Goal: Task Accomplishment & Management: Use online tool/utility

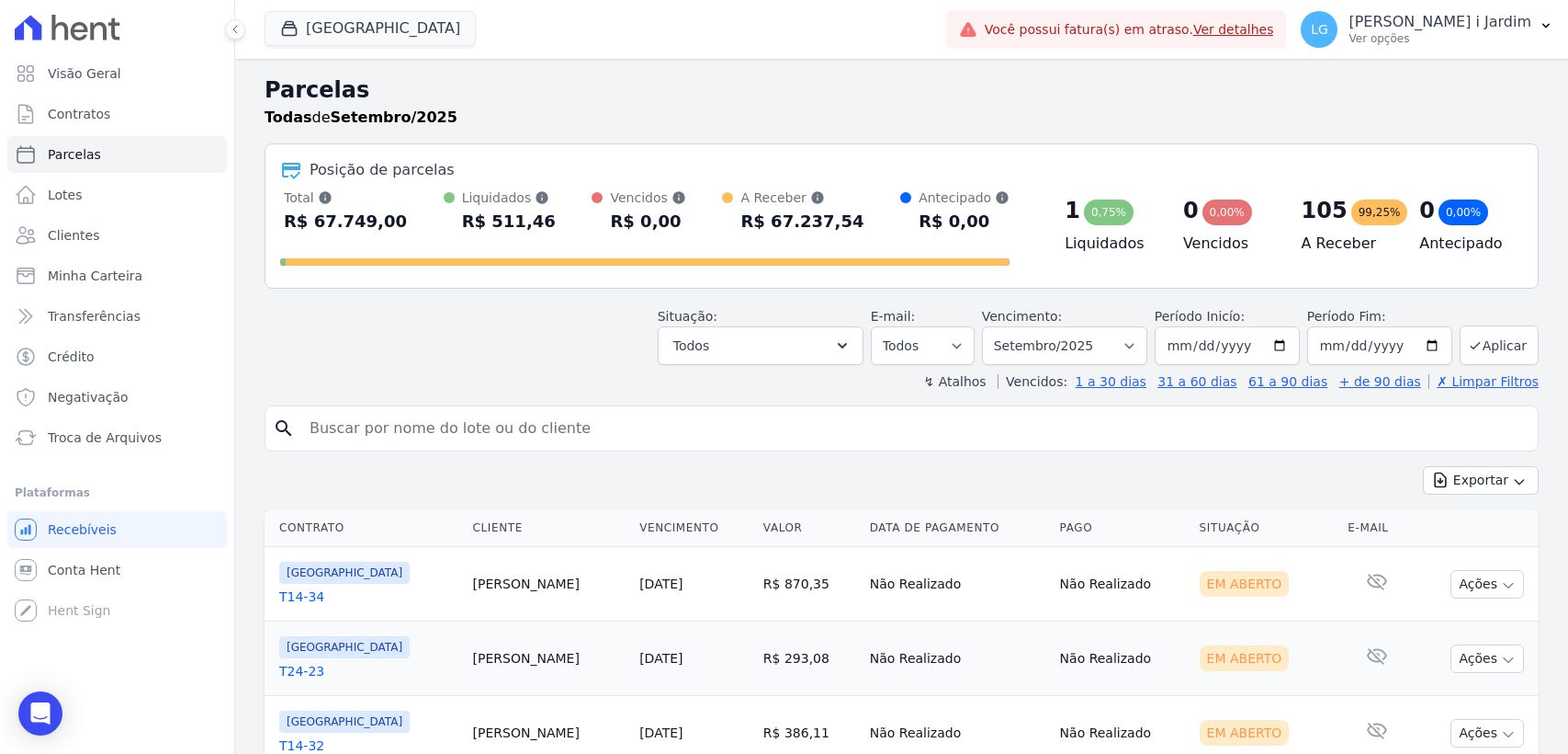
select select
click at [326, 23] on button "[GEOGRAPHIC_DATA]" at bounding box center [370, 29] width 211 height 35
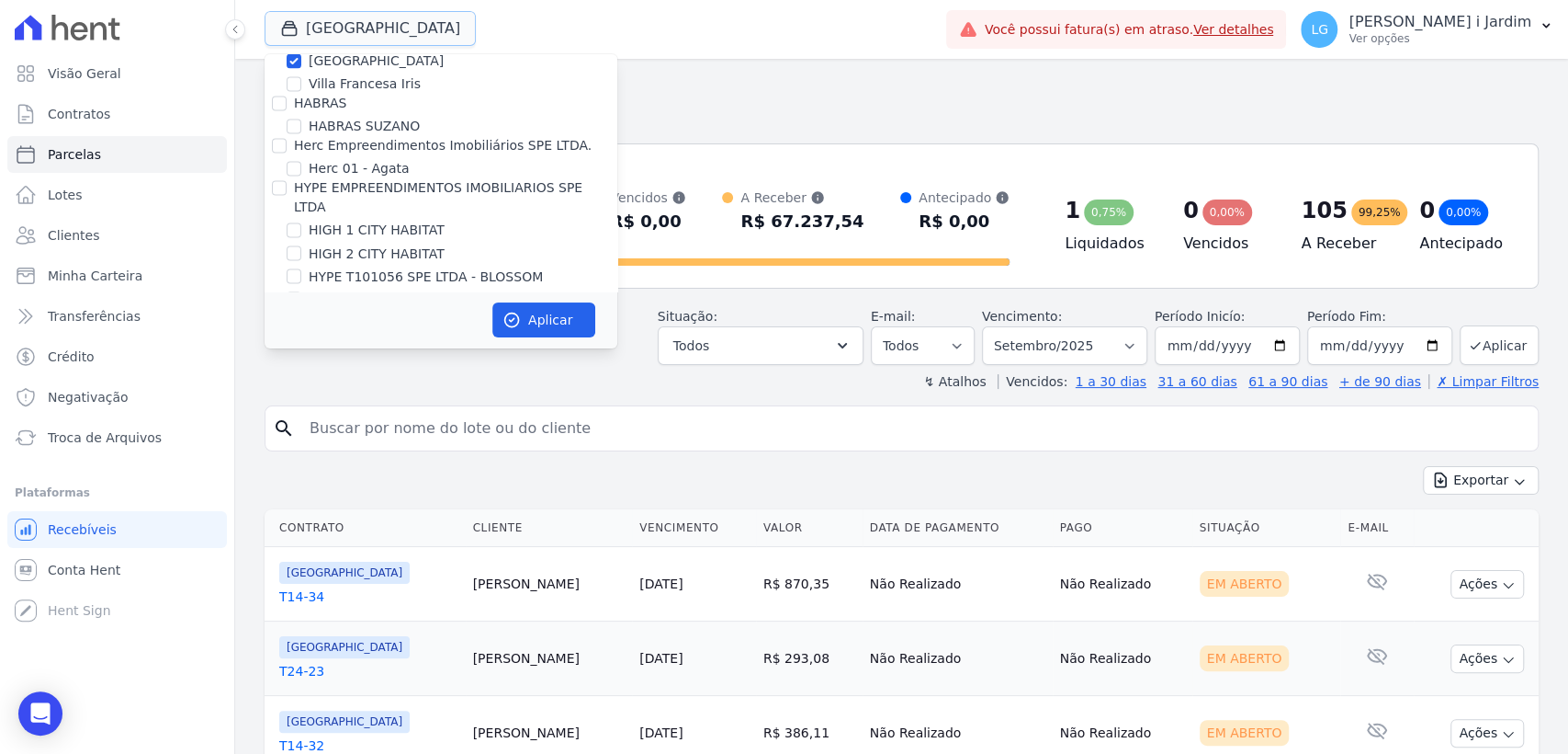
scroll to position [2024, 0]
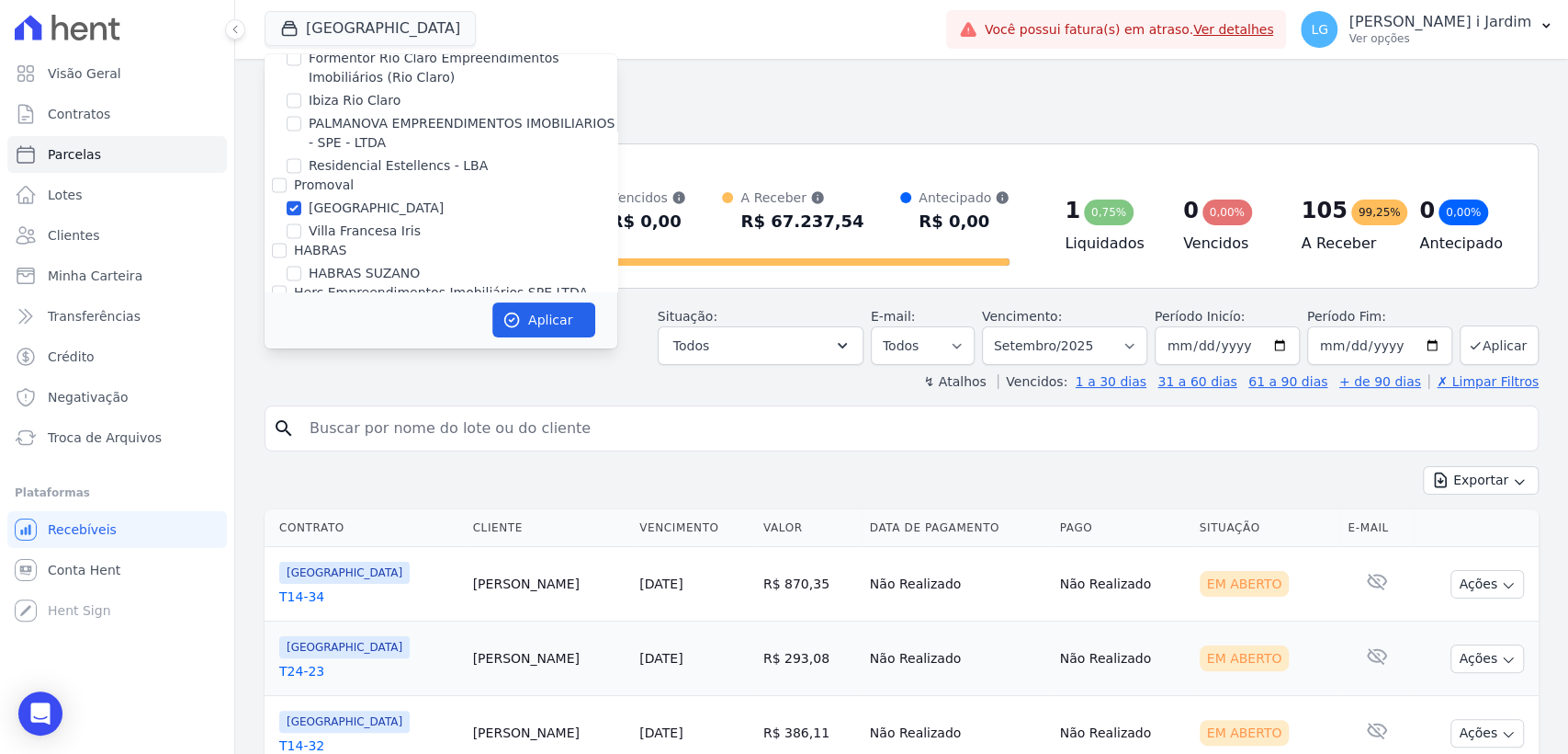
click at [319, 199] on label "[GEOGRAPHIC_DATA]" at bounding box center [376, 208] width 135 height 19
click at [302, 200] on input "[GEOGRAPHIC_DATA]" at bounding box center [293, 207] width 14 height 14
checkbox input "false"
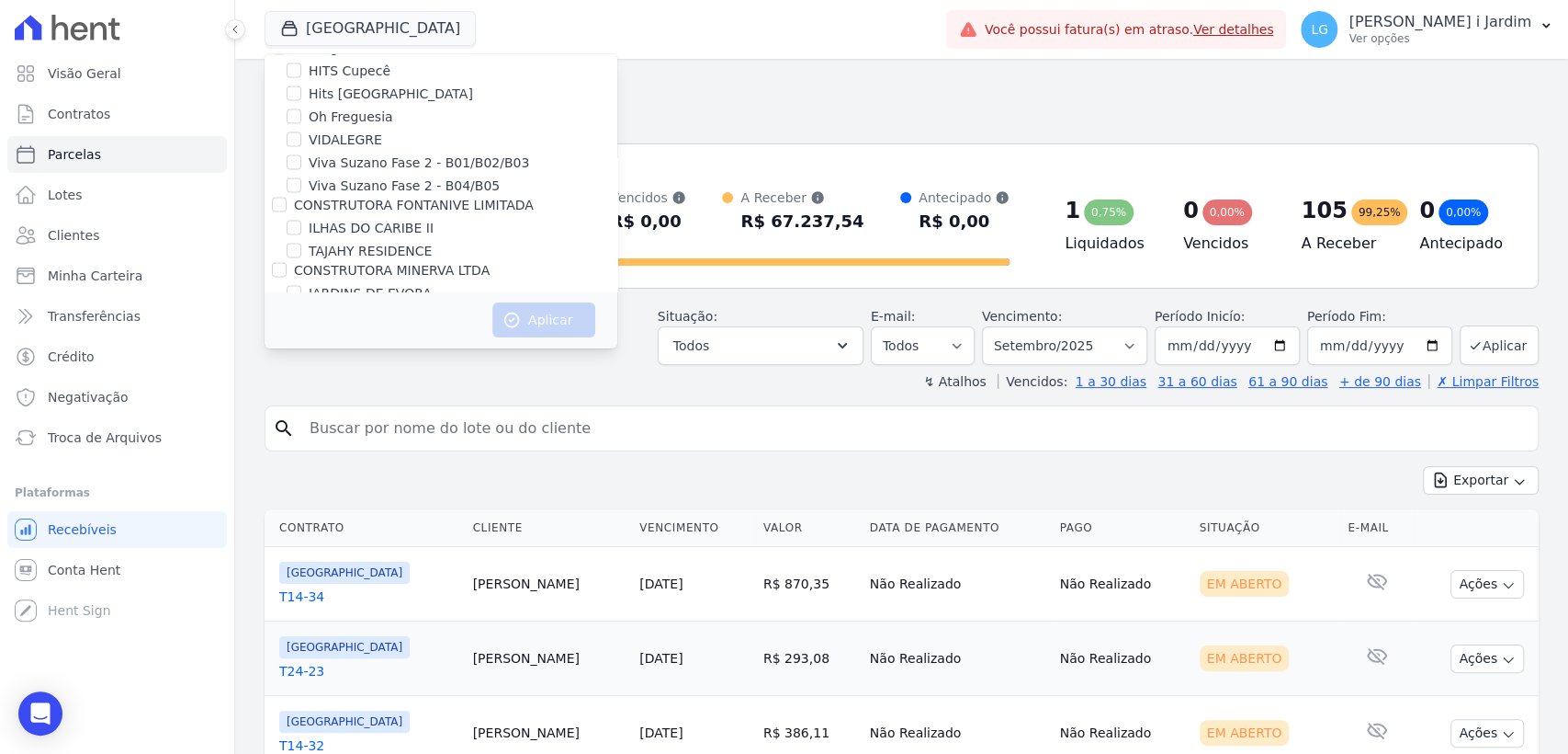
click at [345, 284] on label "JARDINS DE EVORA" at bounding box center [369, 293] width 123 height 19
click at [302, 286] on input "JARDINS DE EVORA" at bounding box center [293, 292] width 14 height 14
checkbox input "true"
click at [564, 323] on button "Aplicar" at bounding box center [544, 320] width 103 height 35
select select
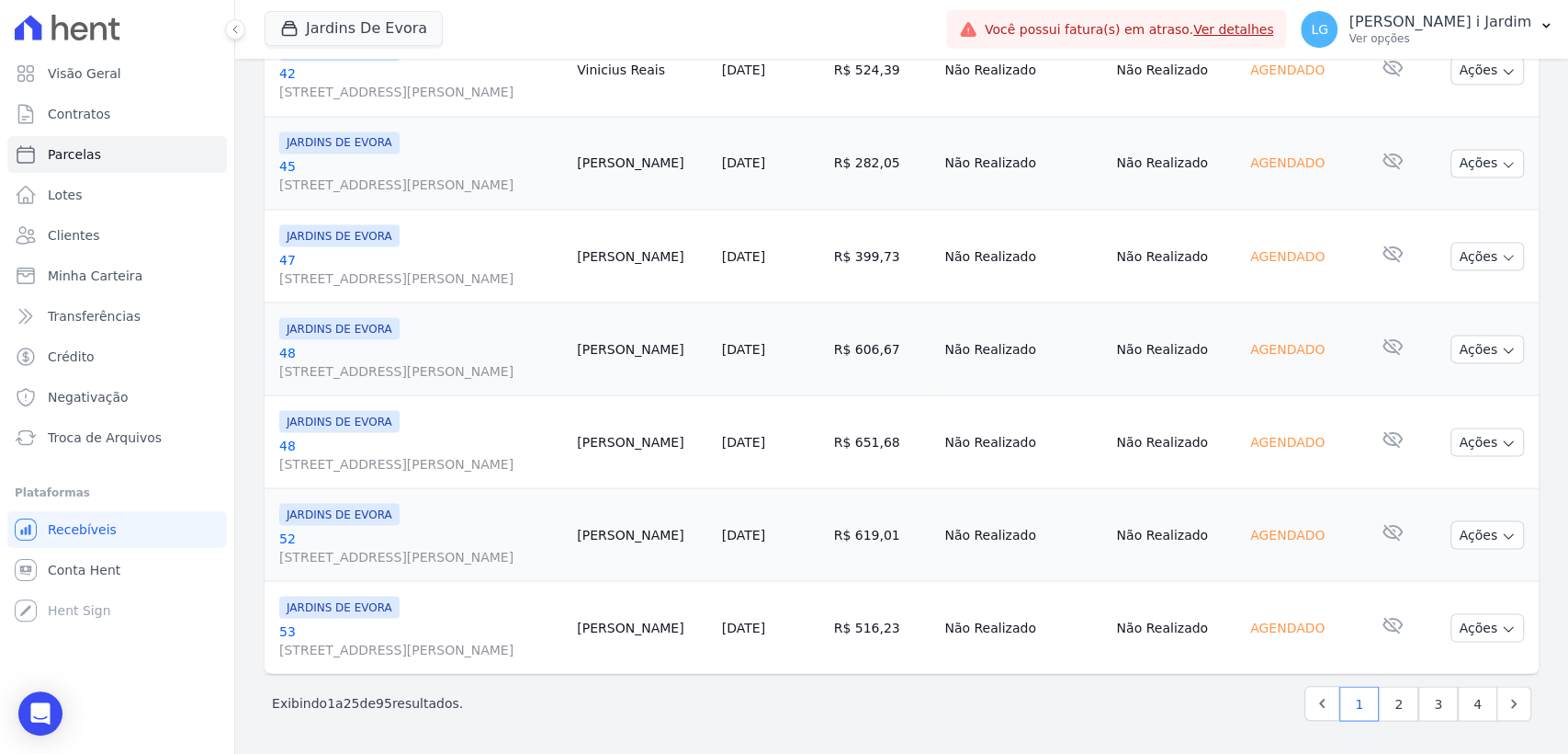
scroll to position [2665, 0]
click at [1379, 701] on link "2" at bounding box center [1399, 703] width 40 height 35
select select
click at [1425, 706] on link "3" at bounding box center [1439, 703] width 40 height 35
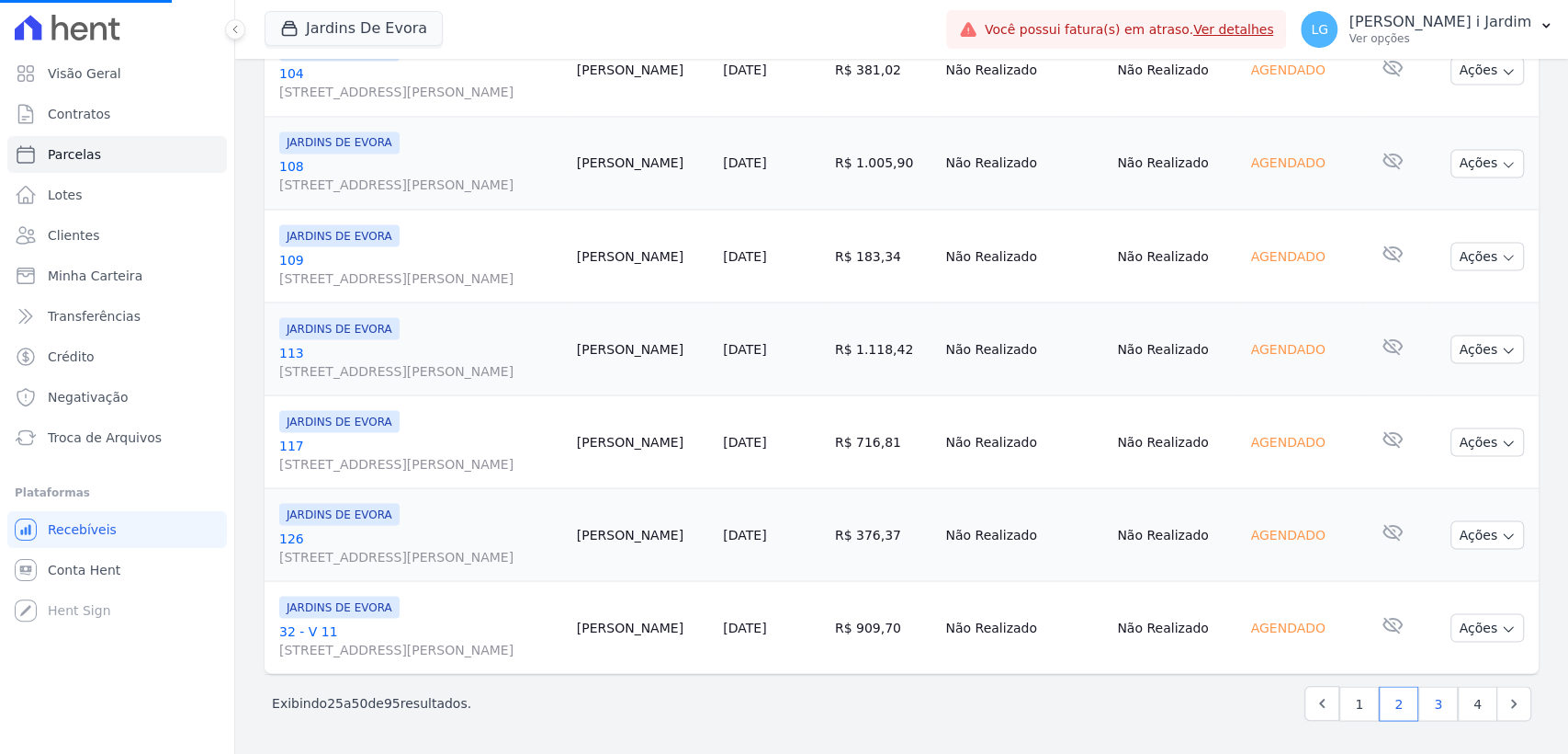
select select
click at [1466, 707] on link "4" at bounding box center [1478, 703] width 40 height 35
select select
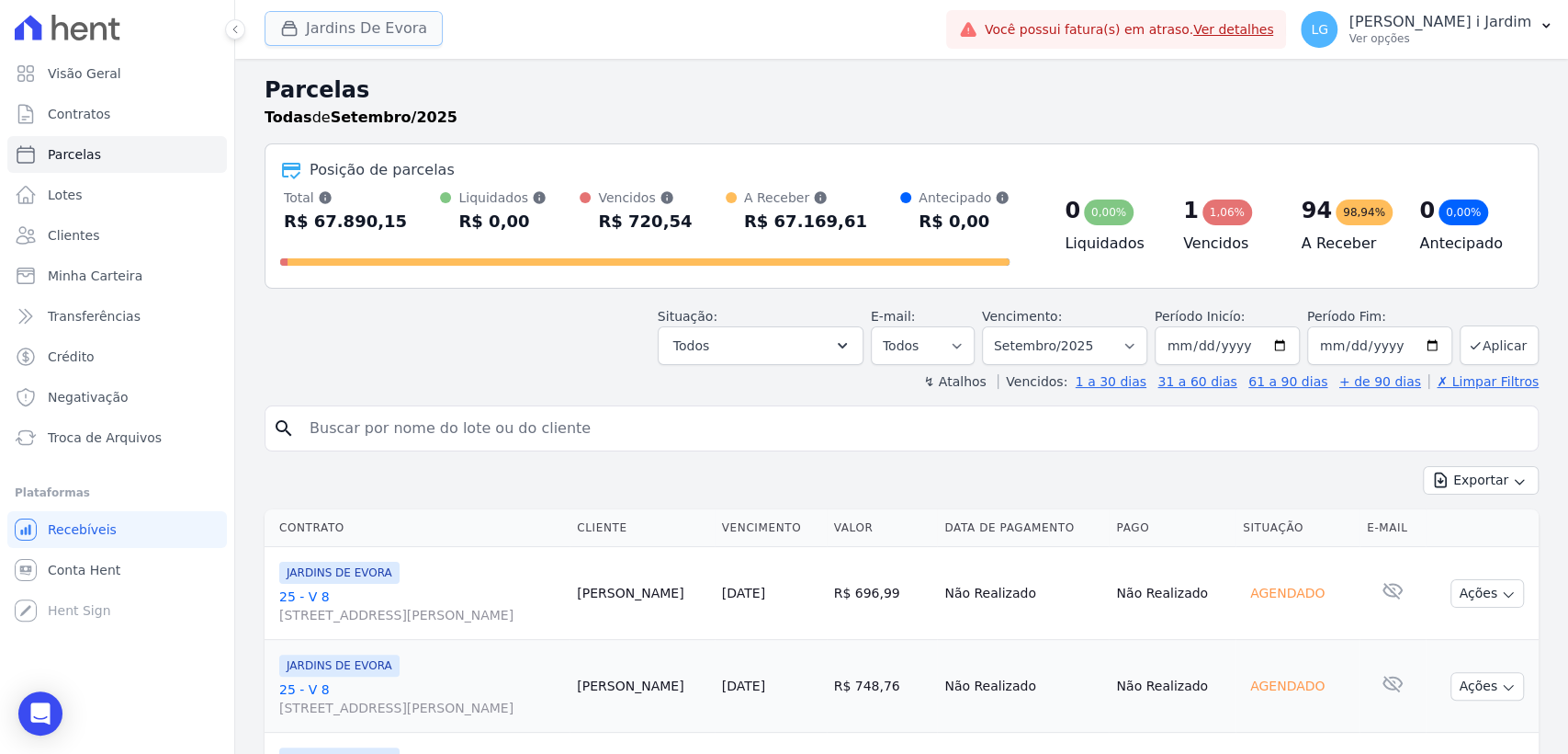
click at [411, 30] on button "Jardins De Evora" at bounding box center [353, 29] width 178 height 35
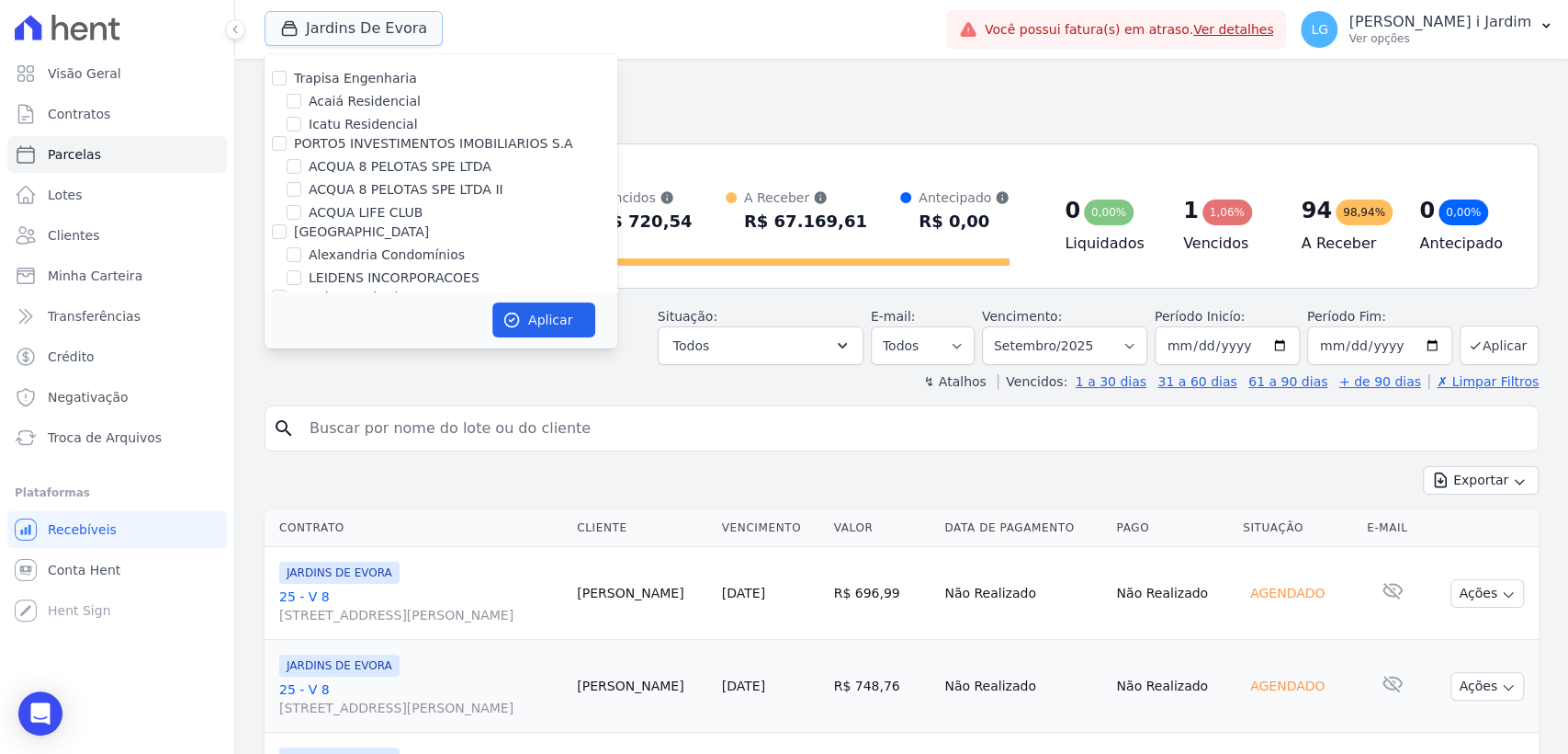
scroll to position [265, 0]
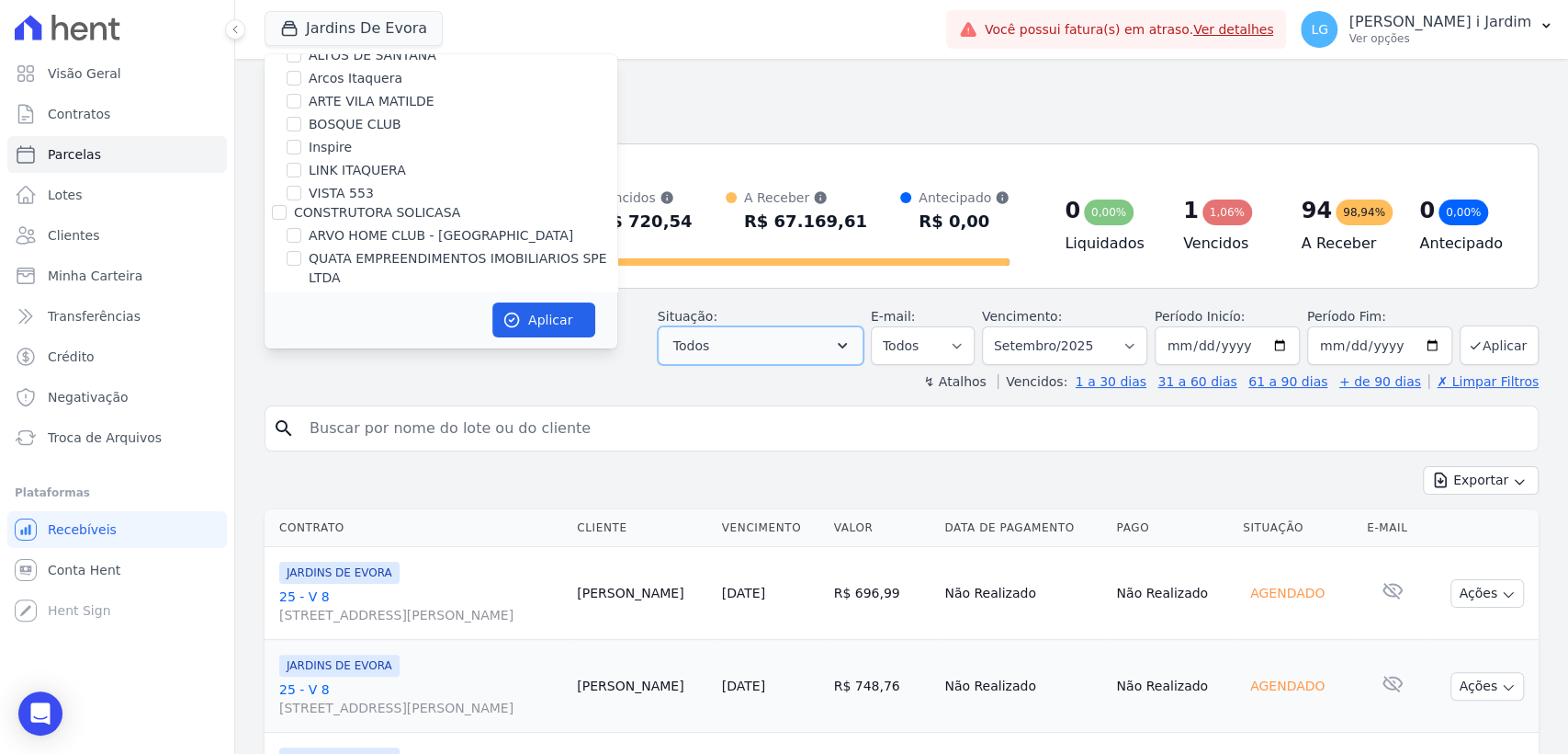
click at [864, 356] on button "Todos" at bounding box center [760, 346] width 206 height 39
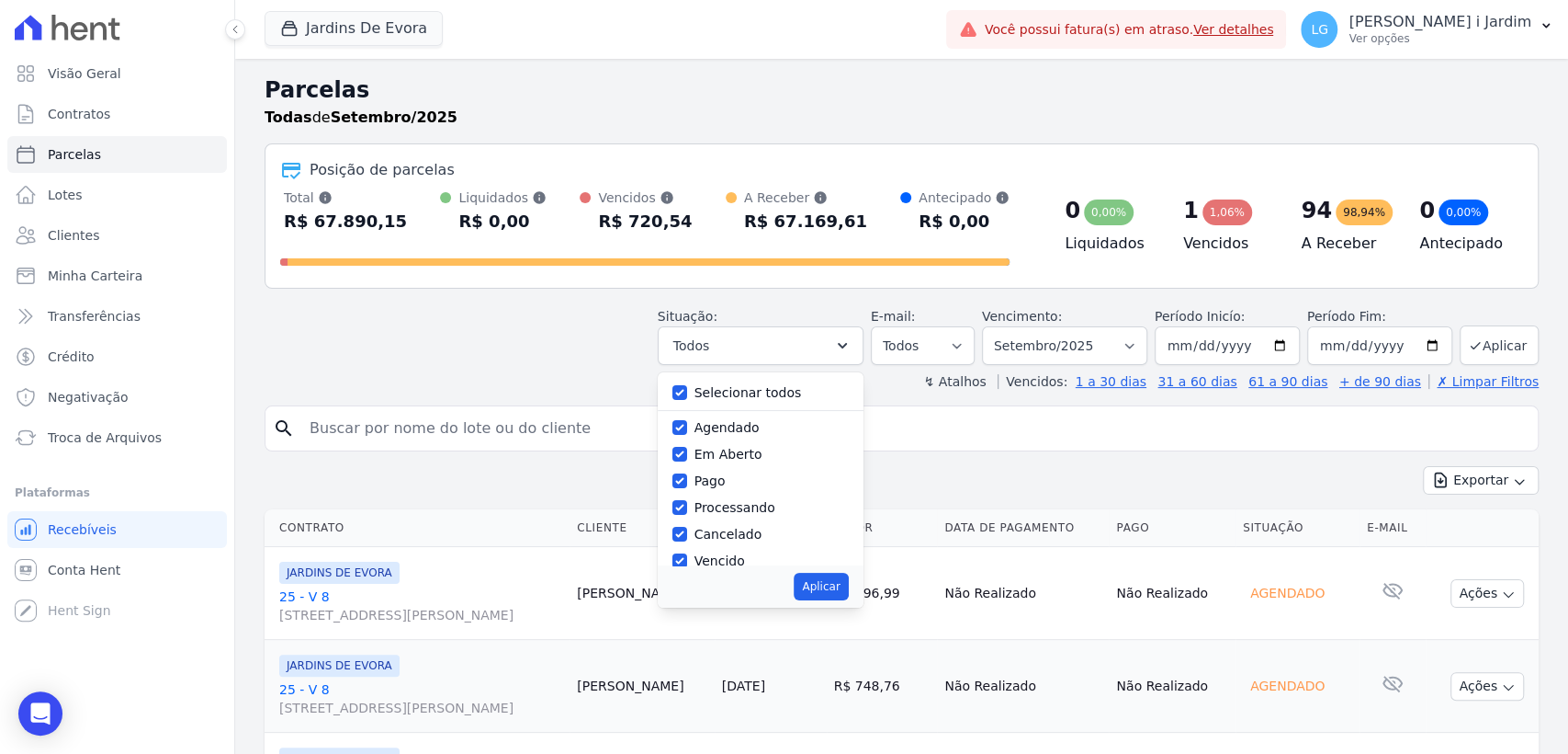
click at [775, 387] on label "Selecionar todos" at bounding box center [748, 392] width 108 height 14
click at [687, 387] on input "Selecionar todos" at bounding box center [679, 392] width 14 height 14
checkbox input "false"
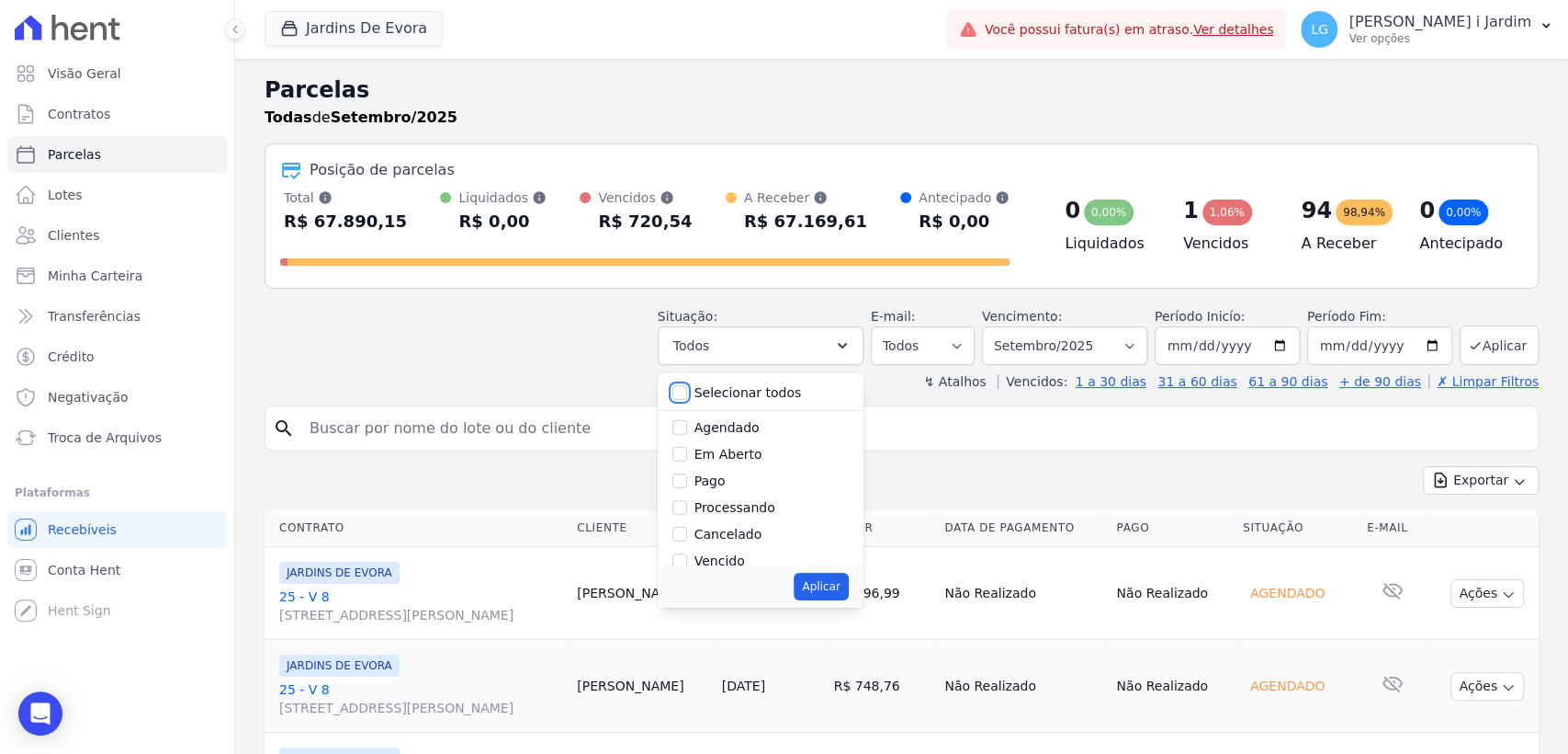
checkbox input "false"
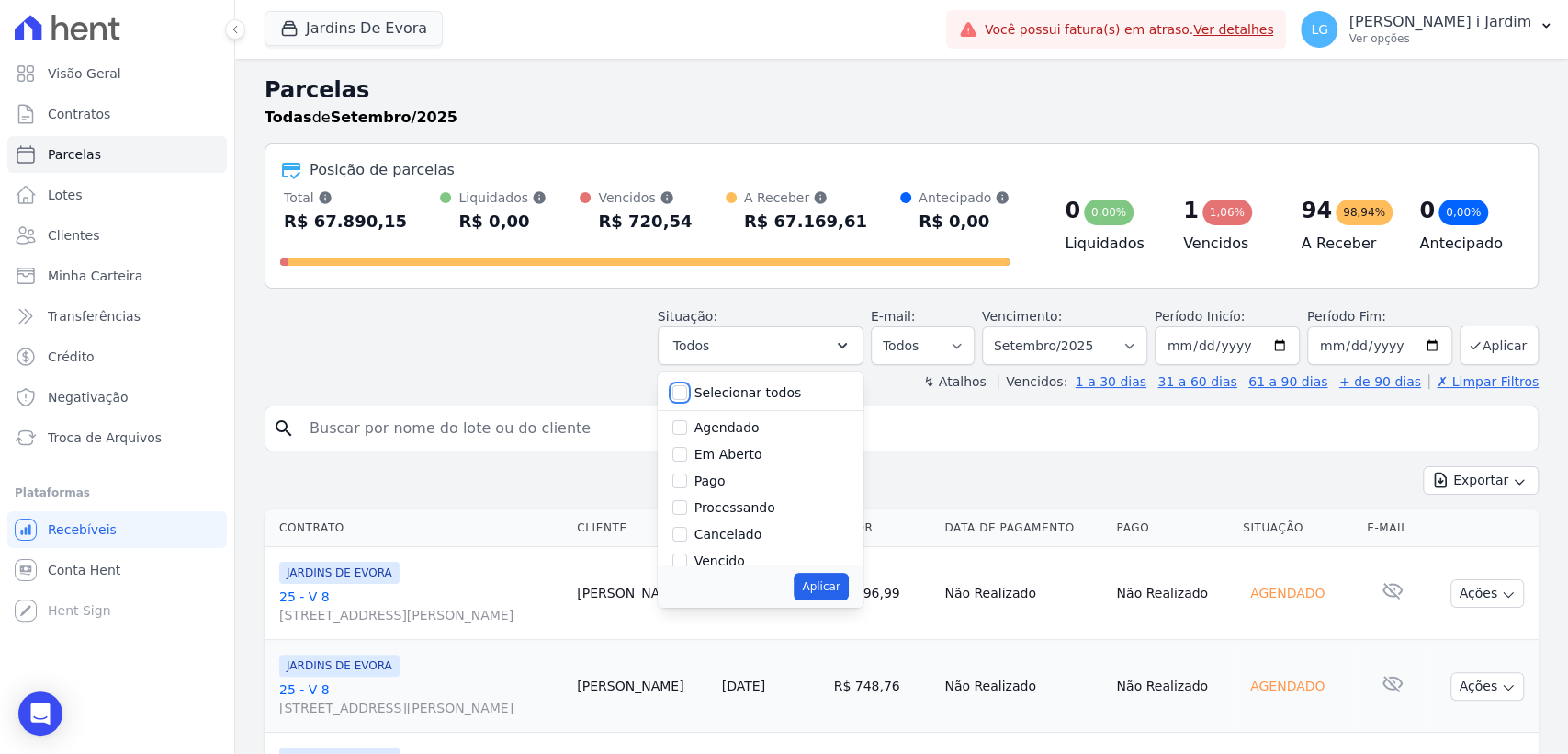
checkbox input "false"
click at [734, 457] on label "Em Aberto" at bounding box center [728, 453] width 68 height 14
click at [687, 457] on input "Em Aberto" at bounding box center [679, 453] width 14 height 14
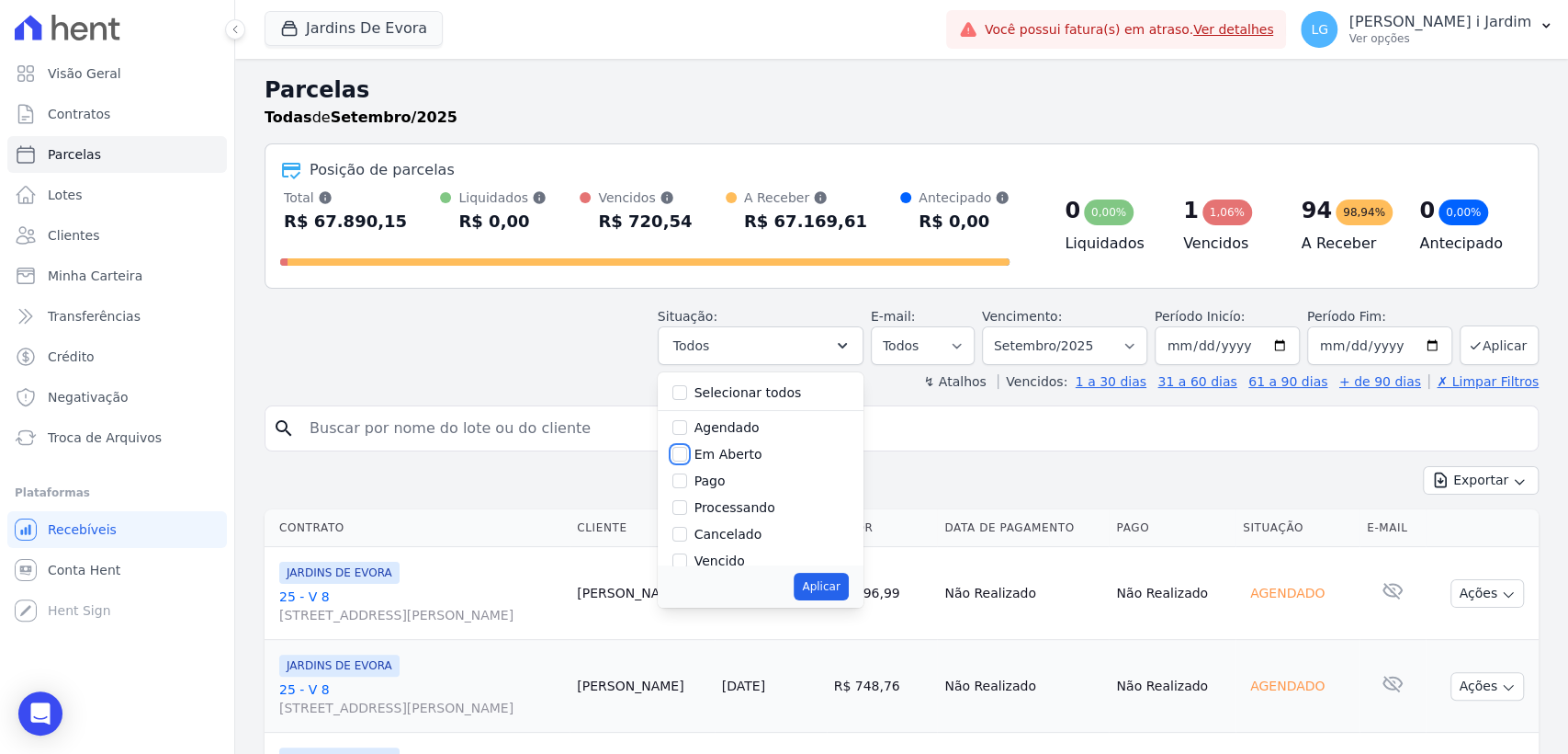
checkbox input "true"
click at [838, 583] on button "Aplicar" at bounding box center [820, 586] width 54 height 28
select select "pending"
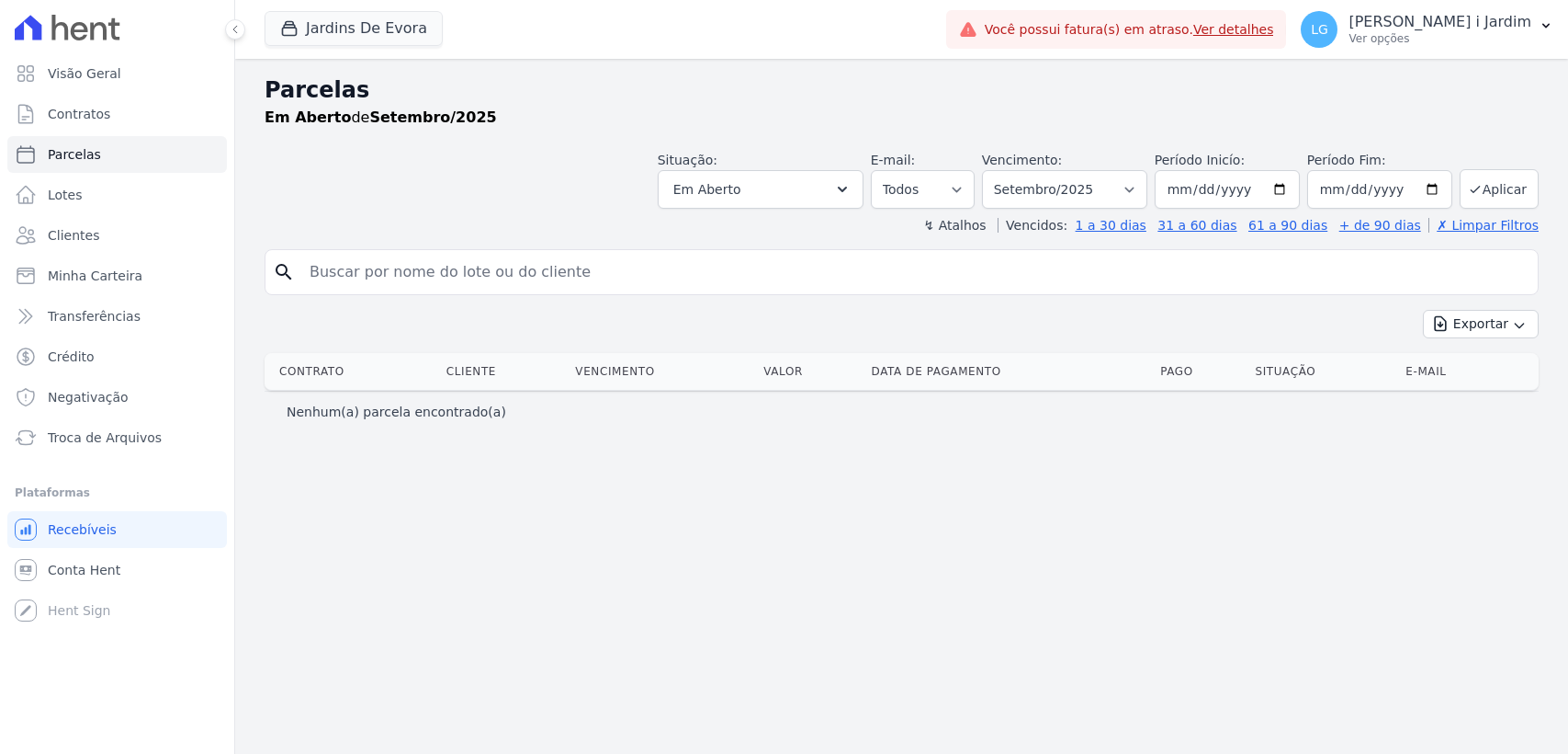
select select
click at [375, 39] on button "Jardins De Evora" at bounding box center [353, 29] width 178 height 35
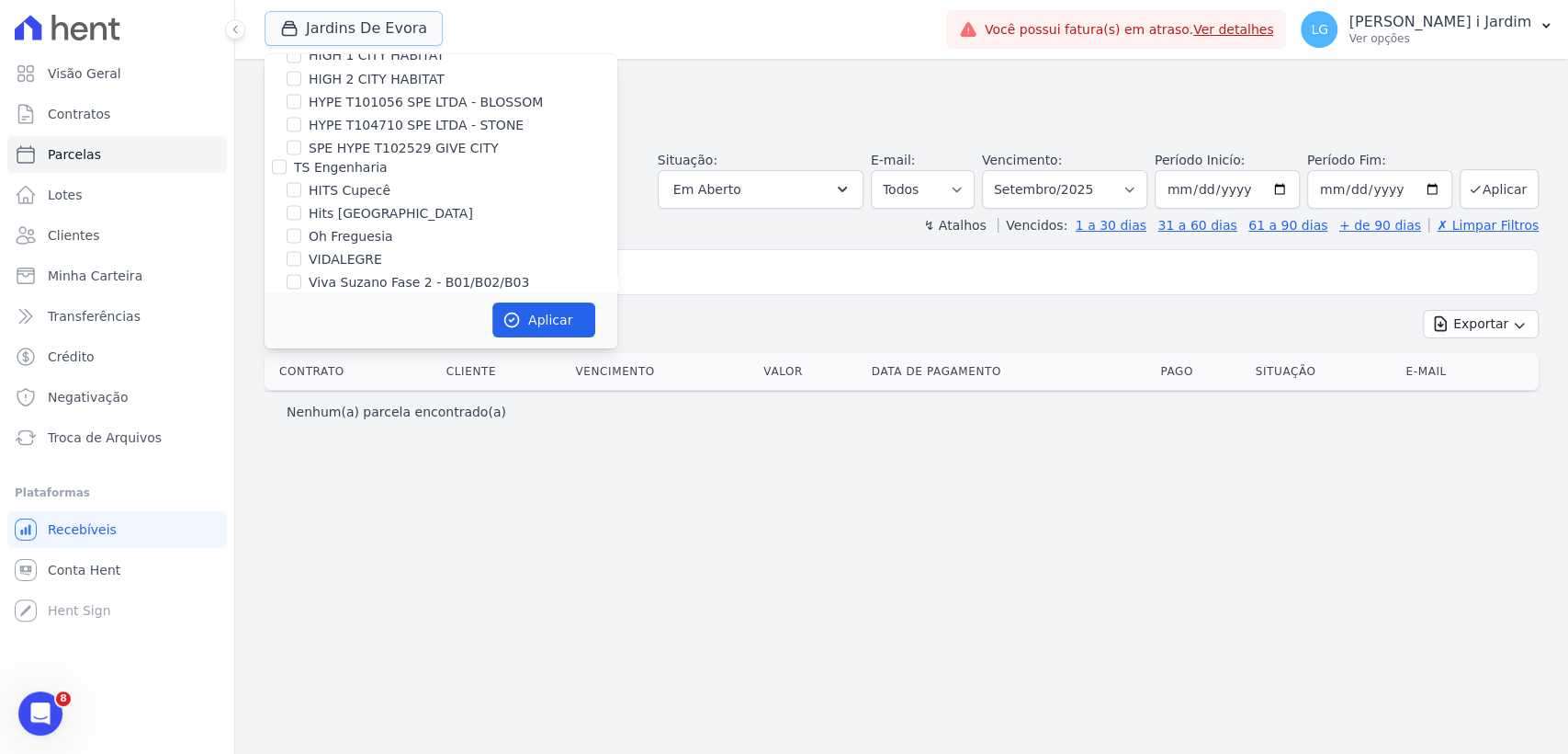
scroll to position [2528, 0]
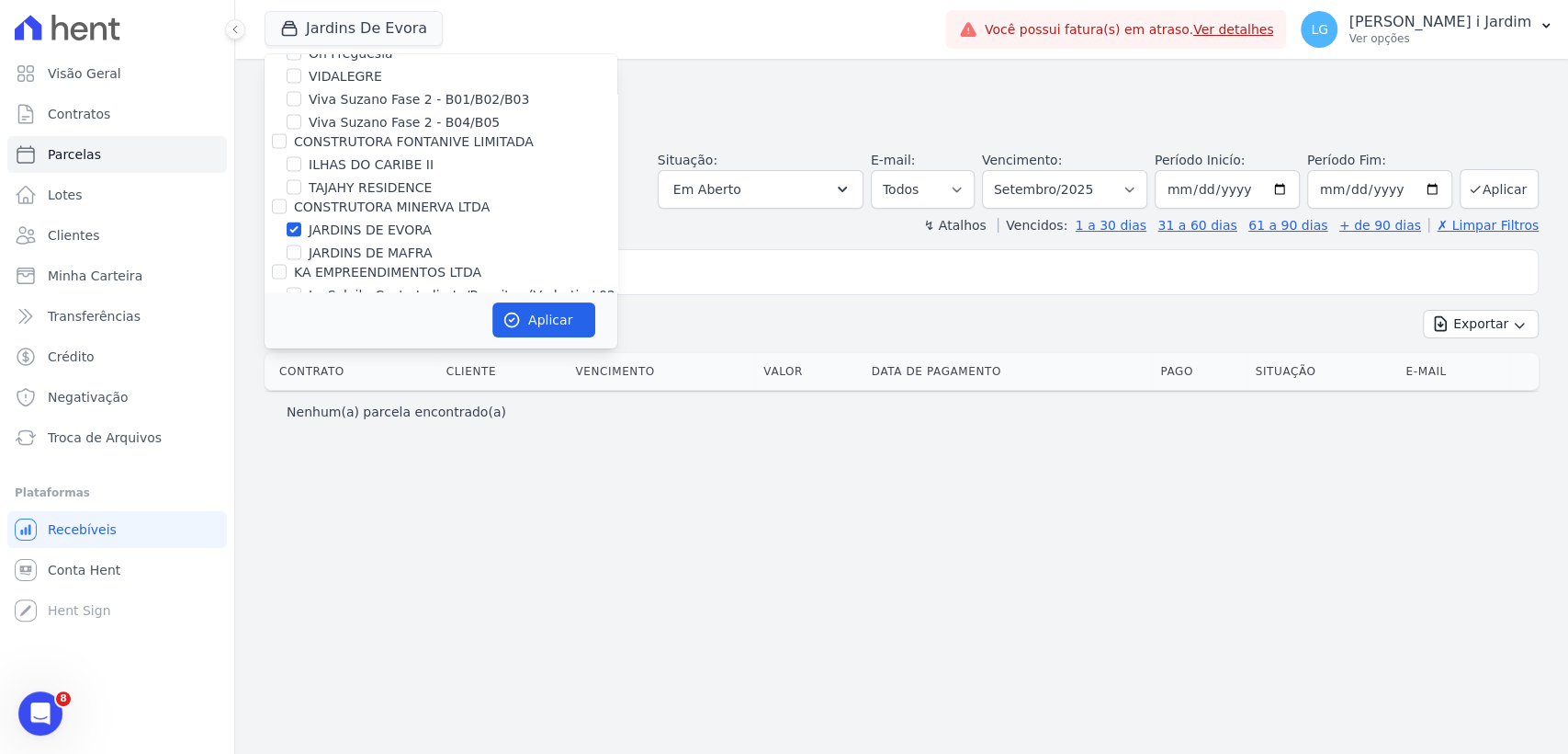
click at [377, 221] on label "JARDINS DE EVORA" at bounding box center [369, 230] width 123 height 19
click at [302, 223] on input "JARDINS DE EVORA" at bounding box center [293, 229] width 14 height 14
checkbox input "false"
click at [375, 244] on label "JARDINS DE MAFRA" at bounding box center [369, 253] width 123 height 19
click at [302, 246] on input "JARDINS DE MAFRA" at bounding box center [293, 252] width 14 height 14
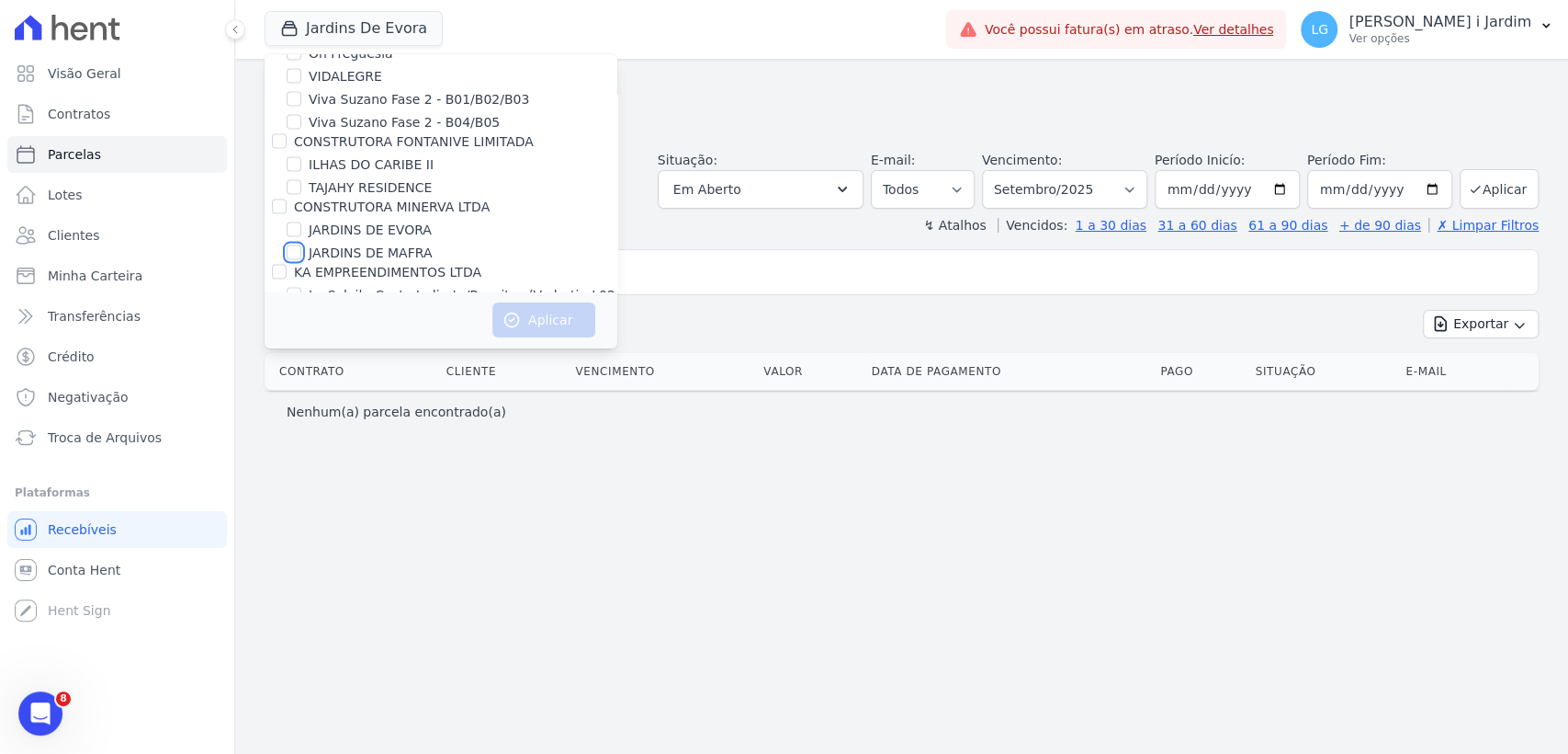
checkbox input "true"
click at [523, 315] on button "Aplicar" at bounding box center [544, 320] width 103 height 35
select select
